Goal: Information Seeking & Learning: Find specific page/section

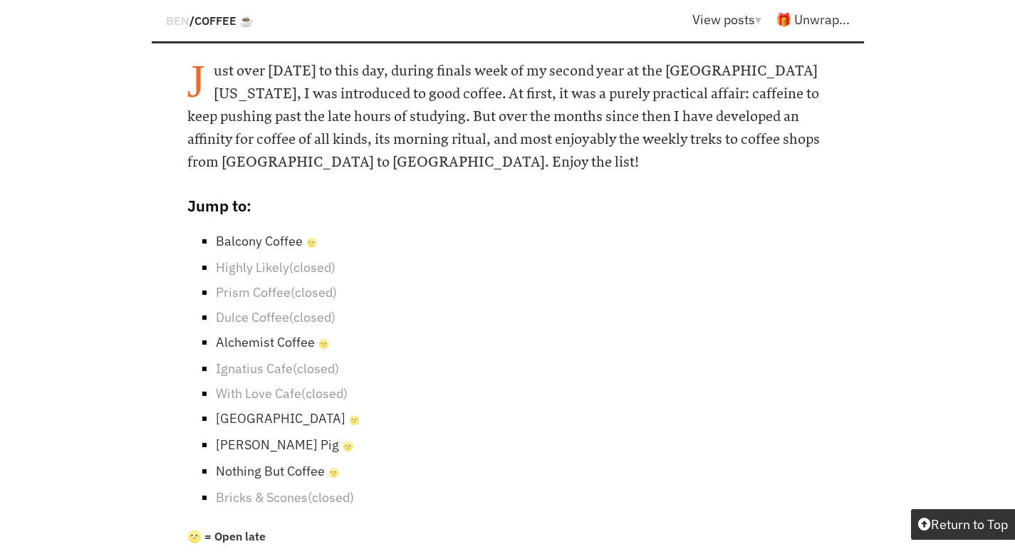
scroll to position [755, 0]
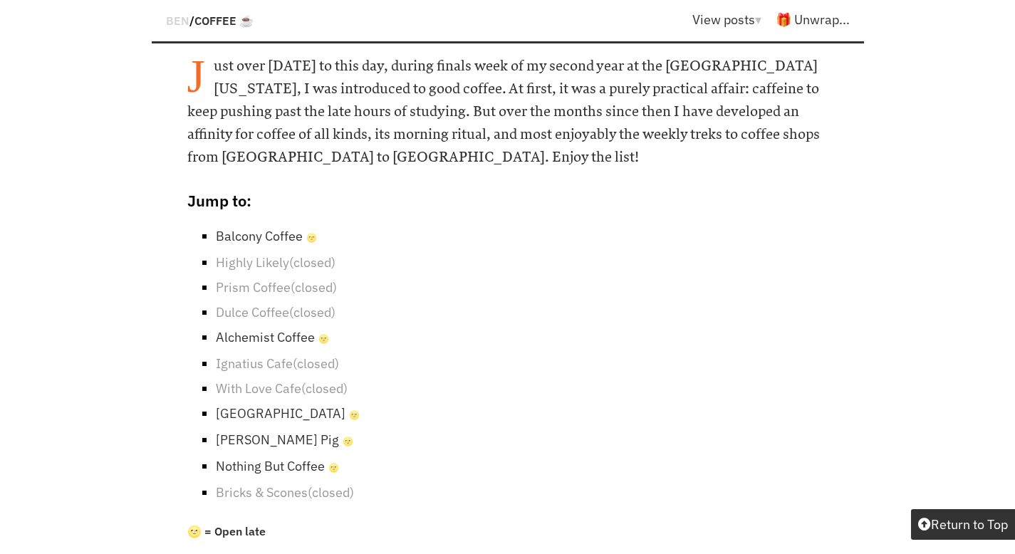
click at [268, 329] on link "Alchemist Coffee 🌝" at bounding box center [272, 337] width 113 height 16
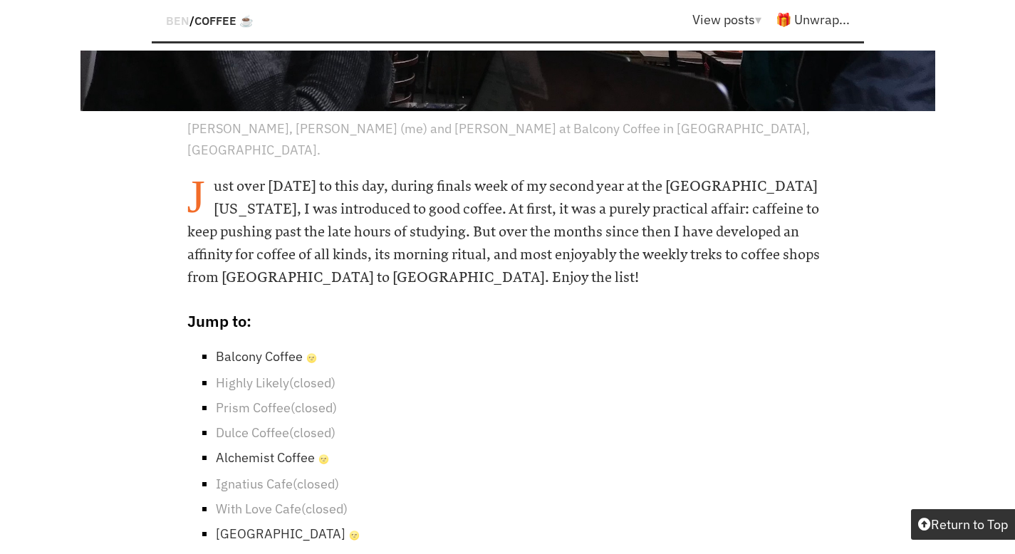
click at [247, 375] on link "Highly Likely (closed)" at bounding box center [276, 383] width 120 height 16
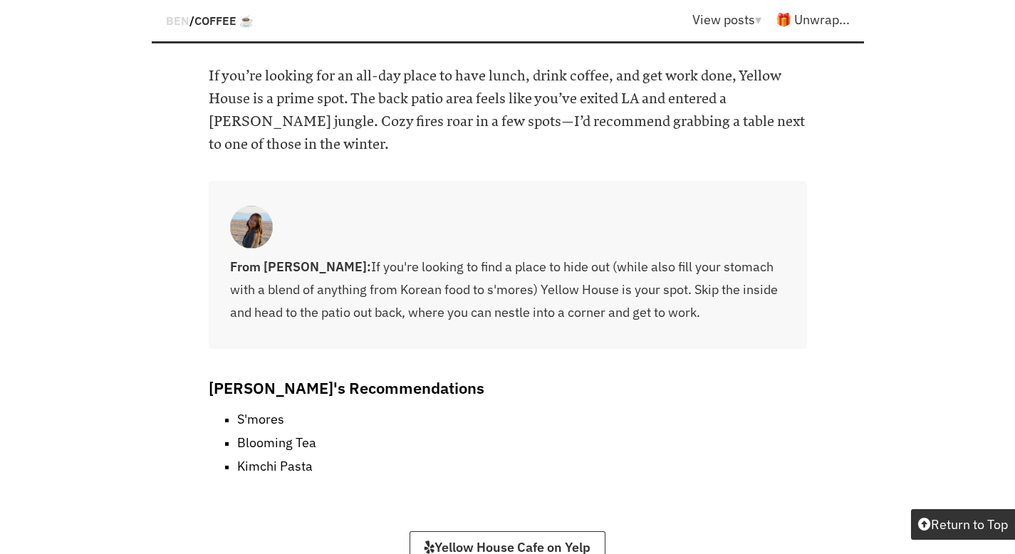
scroll to position [13208, 0]
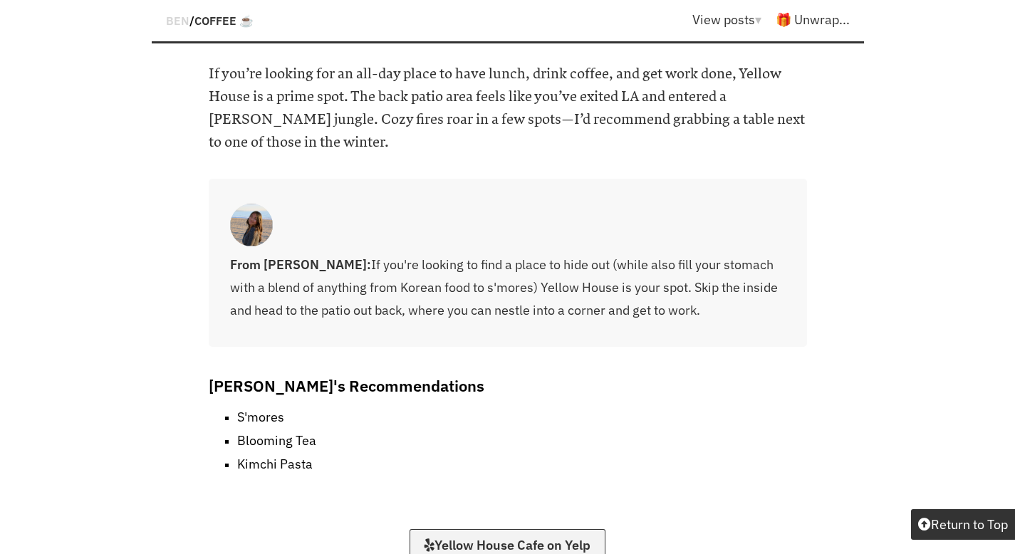
click at [458, 529] on link "Yellow House Cafe on Yelp" at bounding box center [508, 546] width 196 height 34
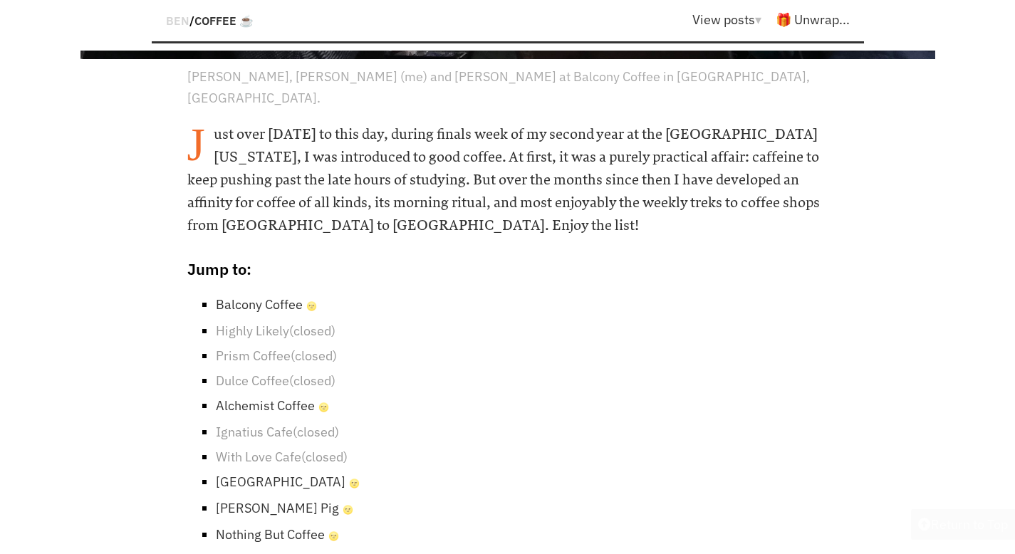
scroll to position [710, 0]
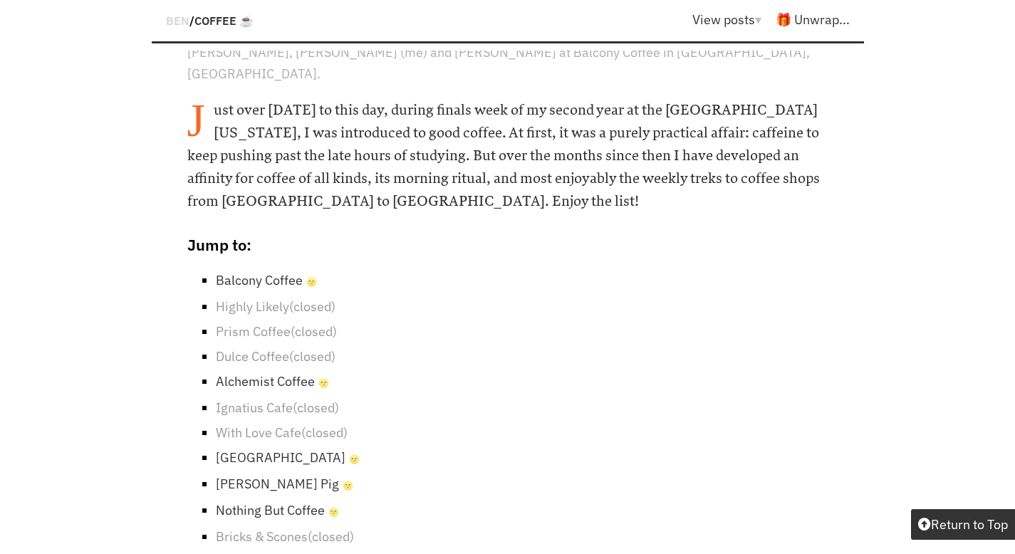
click at [265, 299] on link "Highly Likely (closed)" at bounding box center [276, 307] width 120 height 16
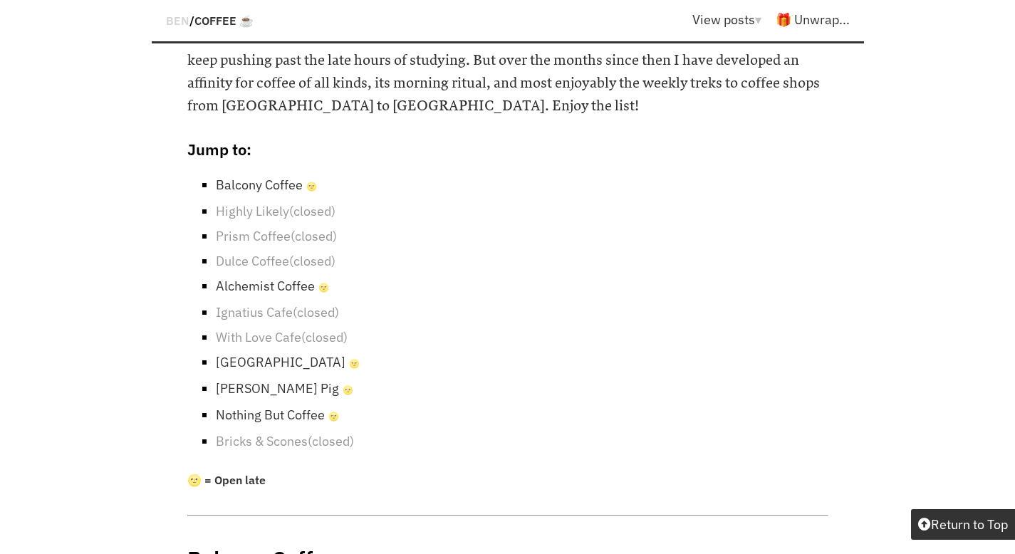
scroll to position [807, 0]
click at [273, 202] on link "Highly Likely (closed)" at bounding box center [276, 210] width 120 height 16
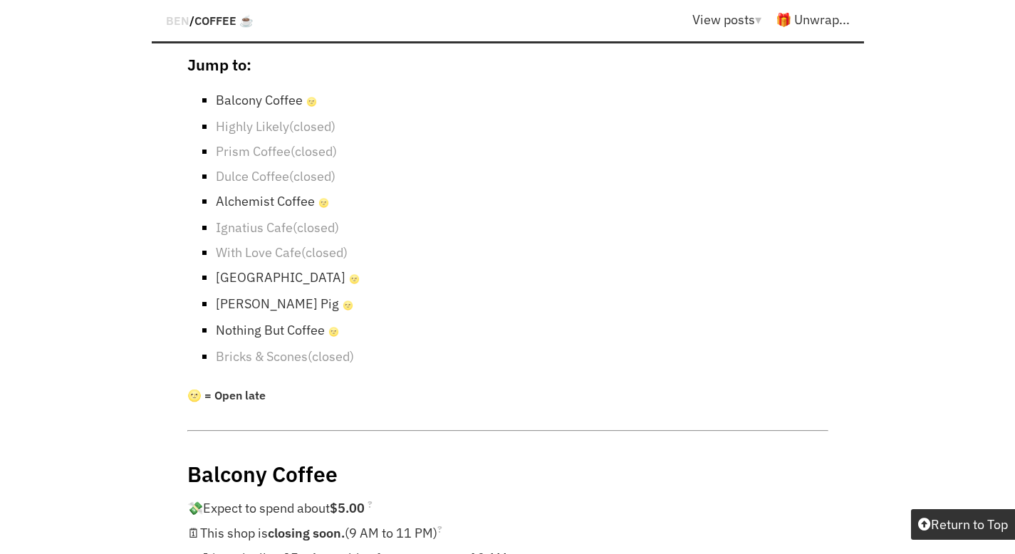
scroll to position [897, 0]
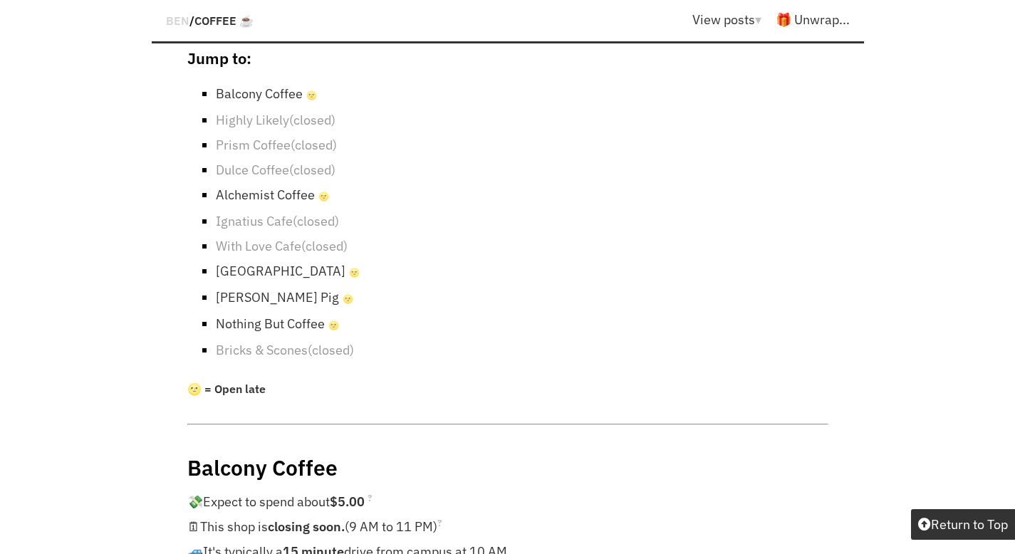
click at [275, 342] on link "Bricks & Scones (closed)" at bounding box center [285, 350] width 138 height 16
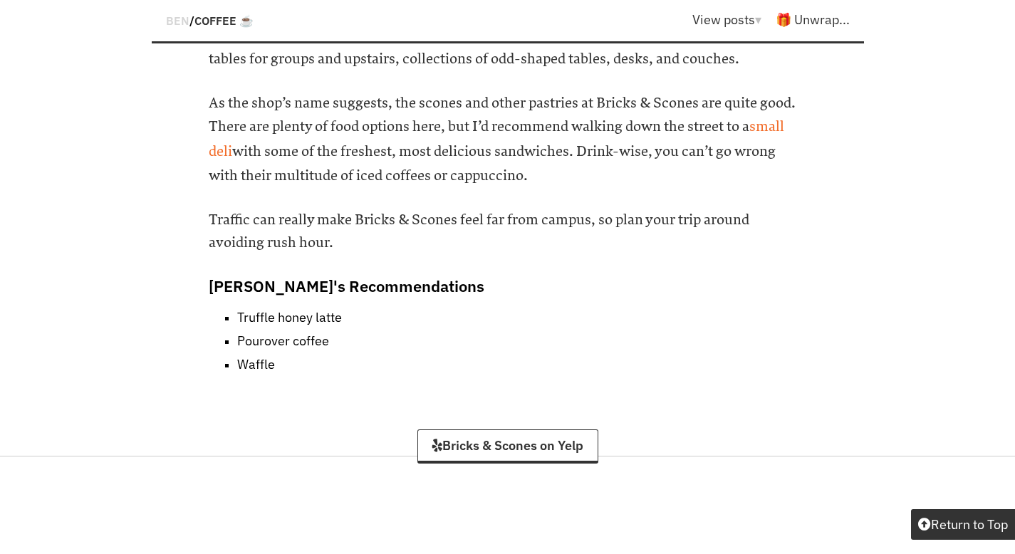
scroll to position [17425, 0]
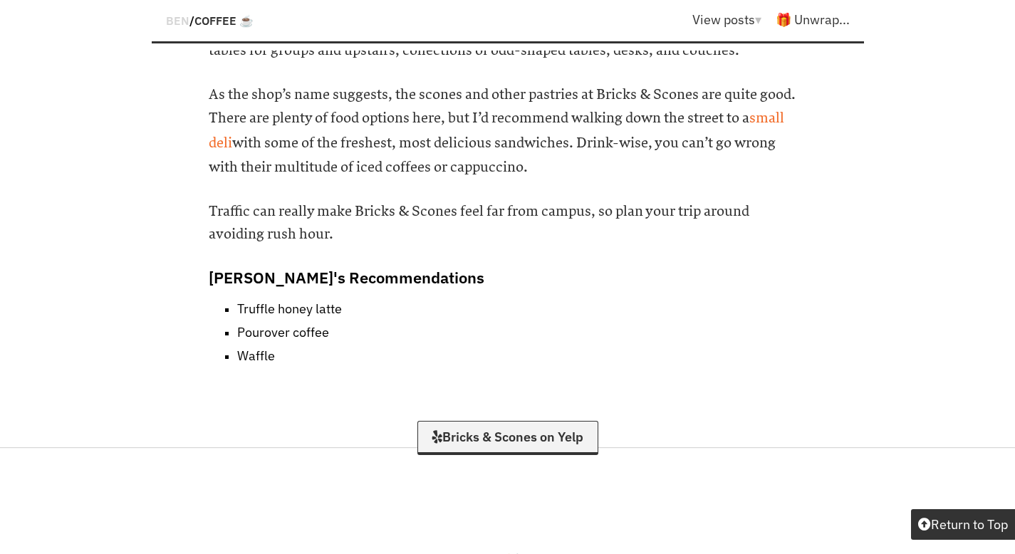
click at [447, 421] on link "Bricks & Scones on Yelp" at bounding box center [508, 438] width 181 height 34
